Goal: Task Accomplishment & Management: Use online tool/utility

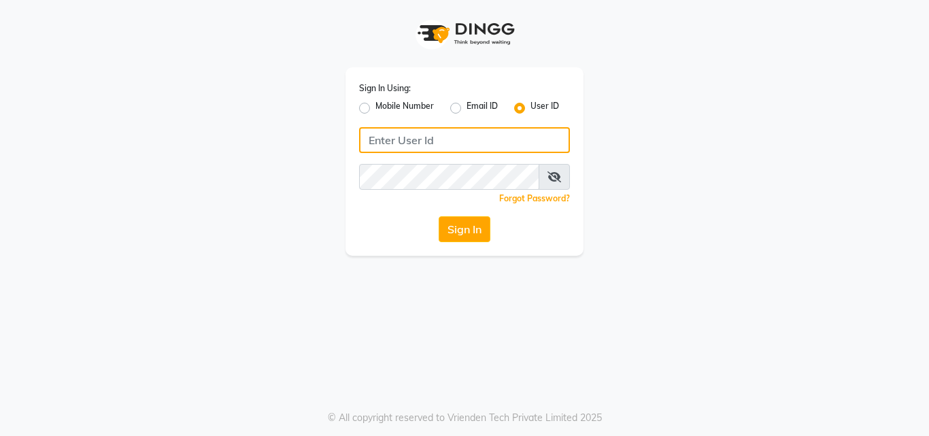
type input "pebbble"
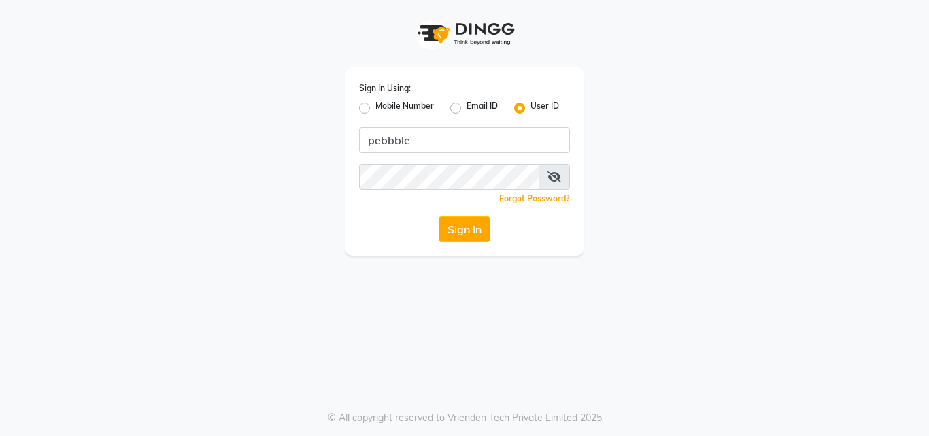
click at [375, 106] on label "Mobile Number" at bounding box center [404, 108] width 58 height 16
click at [375, 106] on input "Mobile Number" at bounding box center [379, 104] width 9 height 9
radio input "true"
radio input "false"
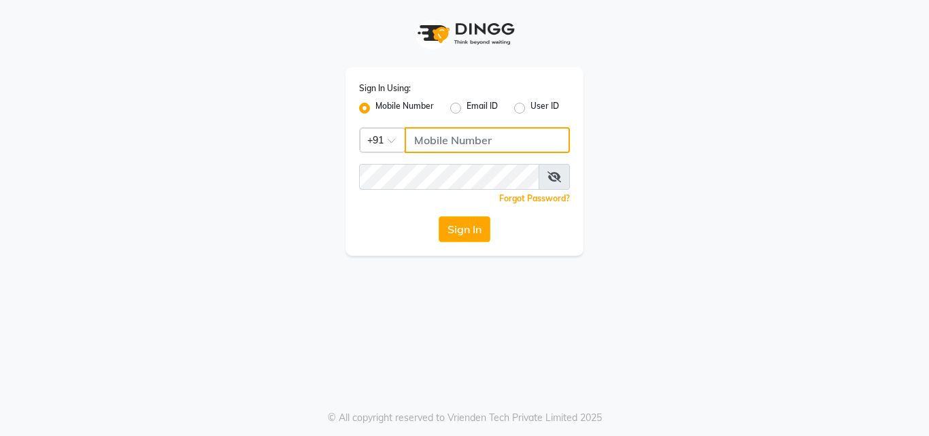
click at [447, 140] on input "Username" at bounding box center [487, 140] width 165 height 26
type input "9811734462"
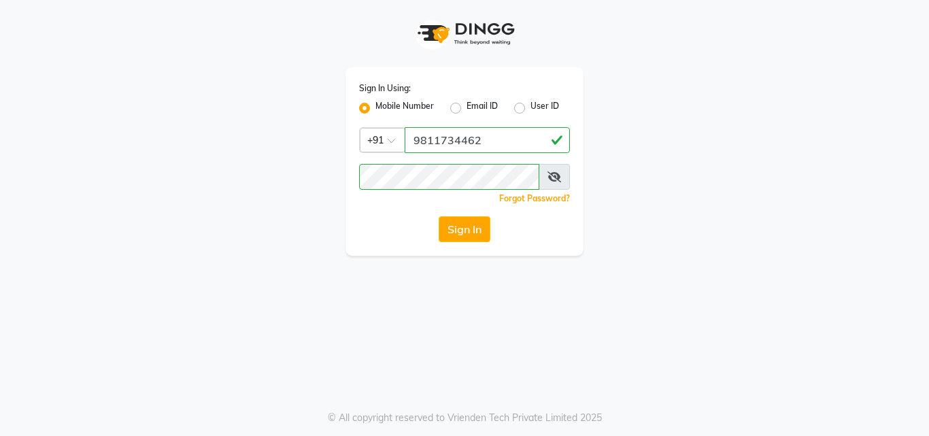
click at [365, 244] on div "Sign In Using: Mobile Number Email ID User ID Country Code × [PHONE_NUMBER] Rem…" at bounding box center [464, 161] width 238 height 188
click at [477, 231] on button "Sign In" at bounding box center [465, 229] width 52 height 26
